Goal: Find specific page/section: Find specific page/section

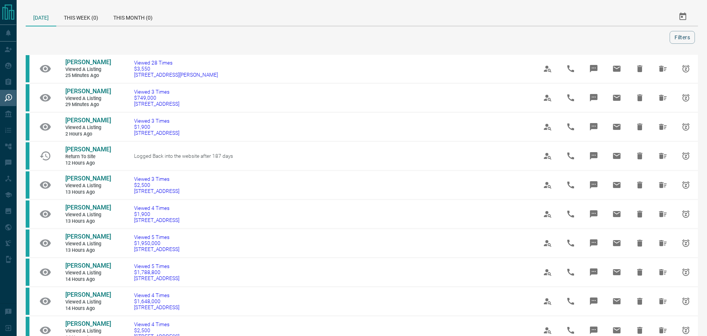
click at [698, 38] on div "Filters" at bounding box center [362, 37] width 672 height 13
click at [672, 39] on button "Filters" at bounding box center [682, 37] width 25 height 13
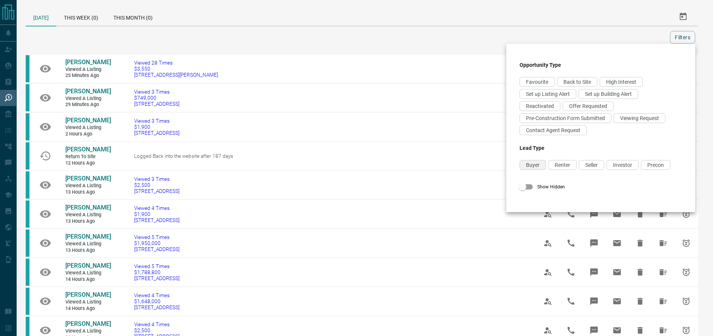
click at [529, 167] on span "Buyer" at bounding box center [533, 165] width 14 height 6
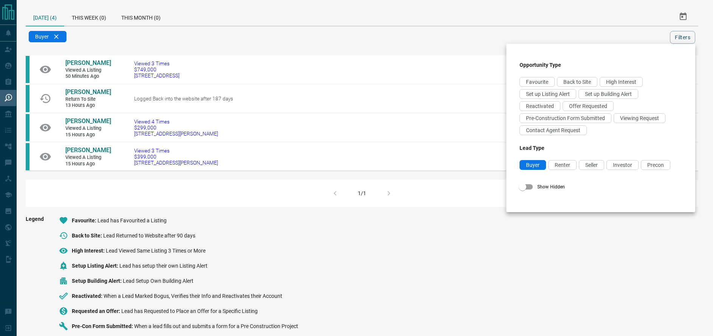
click at [220, 42] on div at bounding box center [356, 168] width 713 height 336
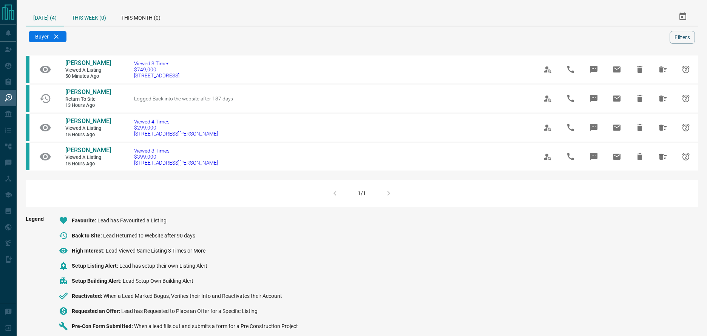
click at [94, 20] on div "This Week (0)" at bounding box center [88, 17] width 49 height 18
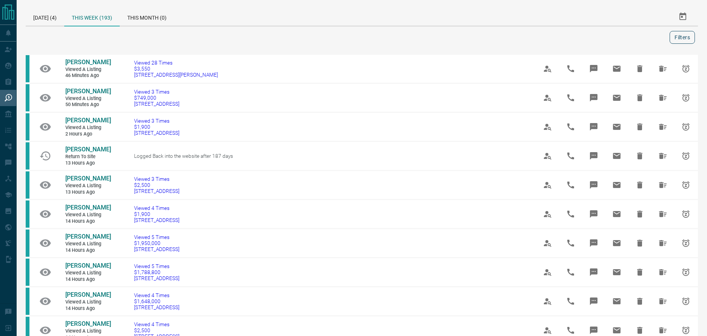
click at [688, 37] on button "Filters" at bounding box center [682, 37] width 25 height 13
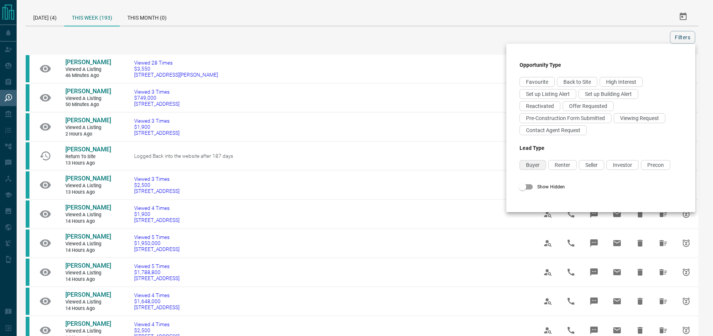
click at [525, 166] on div "Buyer" at bounding box center [532, 165] width 26 height 10
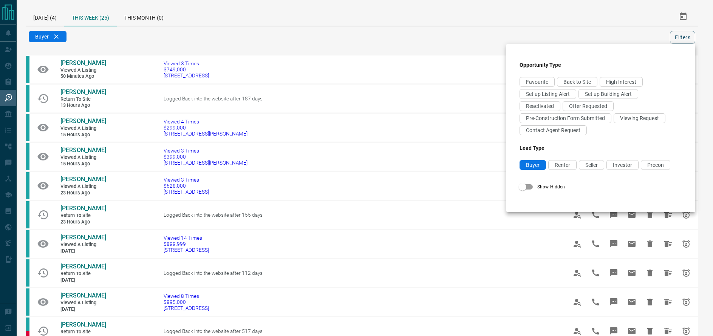
click at [196, 43] on div at bounding box center [356, 168] width 713 height 336
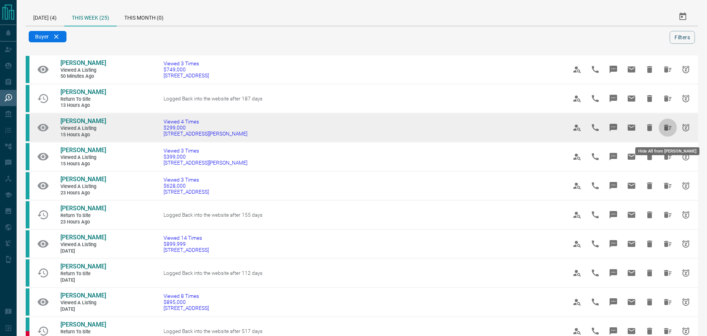
click at [664, 131] on icon "Hide All from Shivin Sharma" at bounding box center [668, 128] width 8 height 6
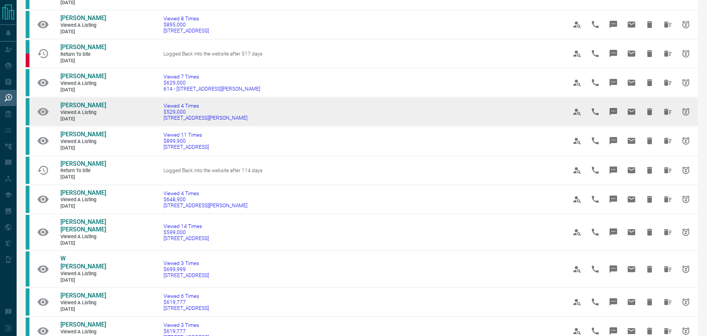
scroll to position [235, 0]
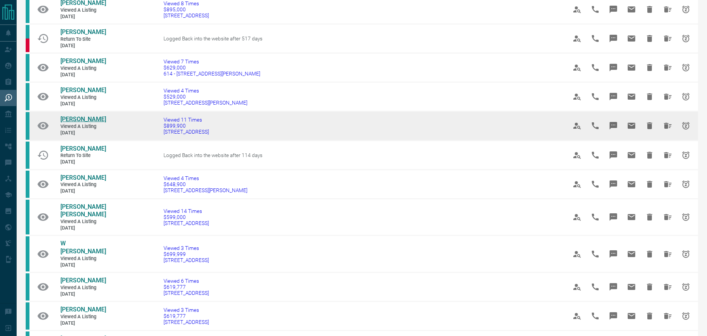
click at [81, 123] on span "[PERSON_NAME]" at bounding box center [83, 119] width 46 height 7
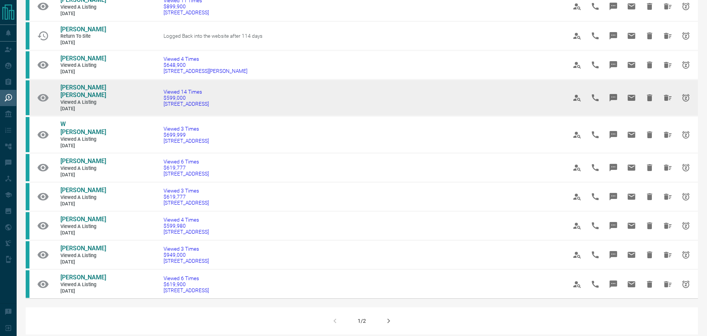
scroll to position [355, 0]
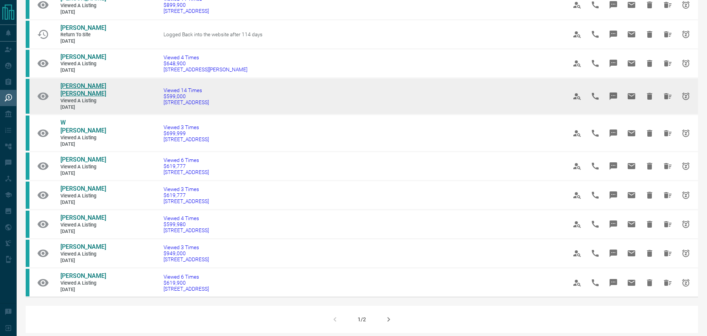
click at [80, 97] on span "[PERSON_NAME] [PERSON_NAME]" at bounding box center [83, 89] width 46 height 15
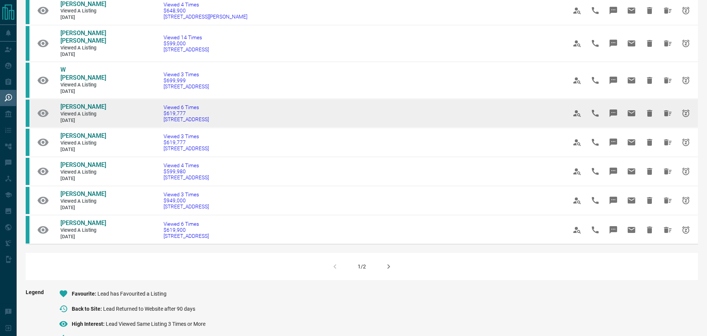
scroll to position [410, 0]
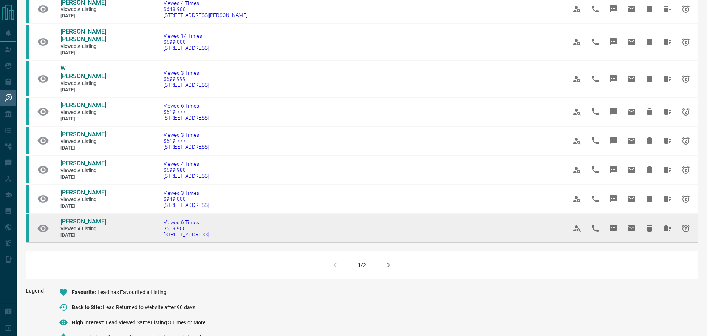
click at [168, 238] on span "[STREET_ADDRESS]" at bounding box center [186, 235] width 45 height 6
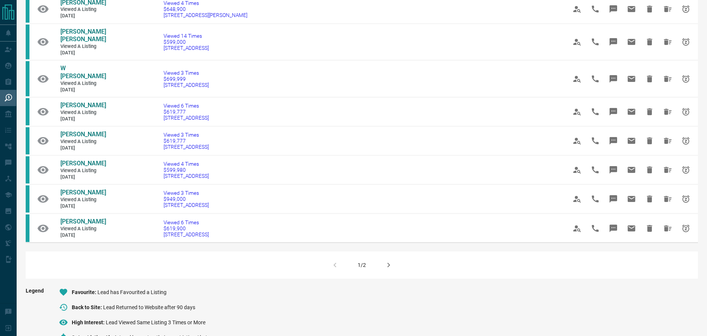
click at [388, 270] on icon "button" at bounding box center [388, 265] width 9 height 9
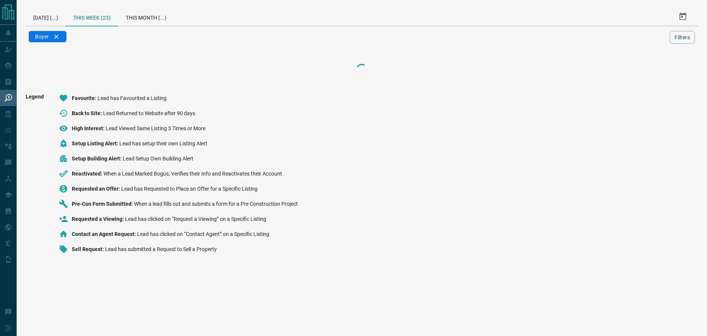
scroll to position [0, 0]
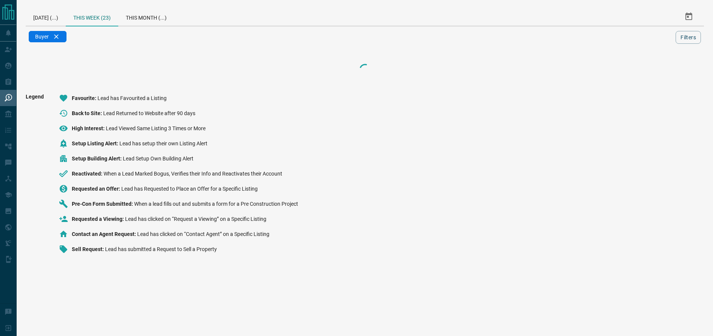
click at [388, 281] on html "Lead Transfers Claim Leads My Leads Tasks Opportunities Deals Campaigns Automat…" at bounding box center [356, 168] width 713 height 336
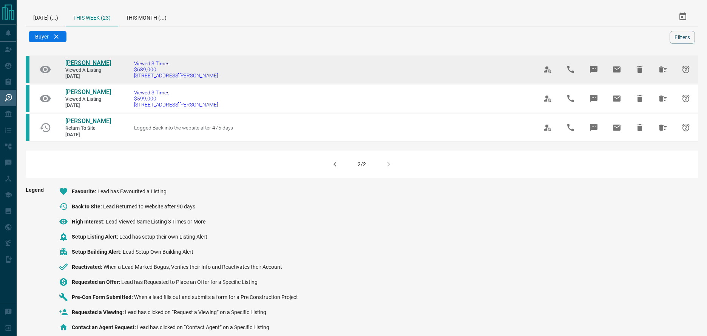
click at [91, 62] on span "[PERSON_NAME]" at bounding box center [88, 62] width 46 height 7
